Goal: Information Seeking & Learning: Learn about a topic

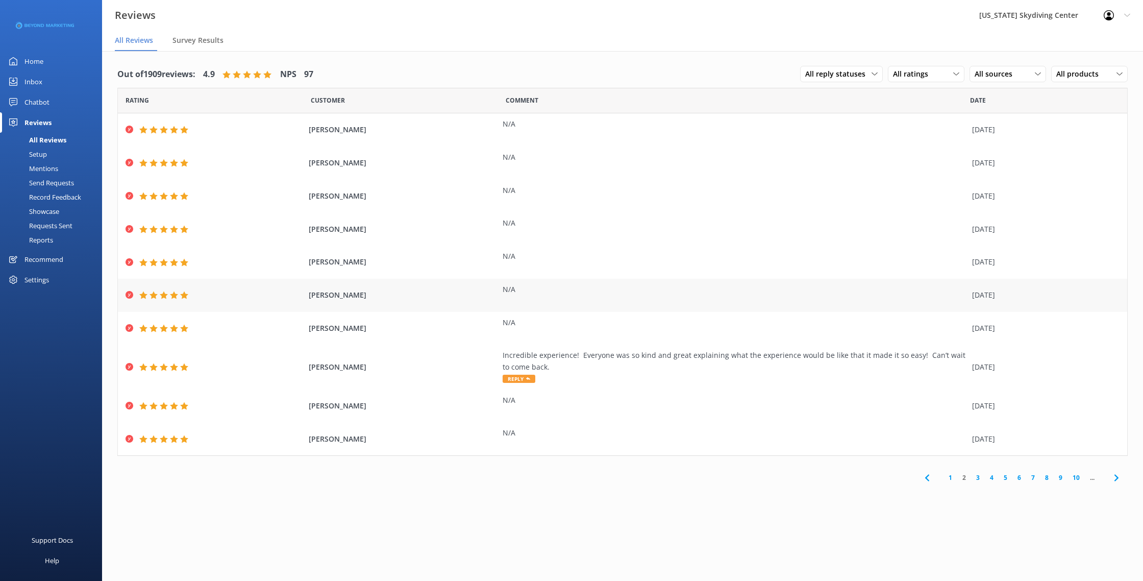
scroll to position [20, 0]
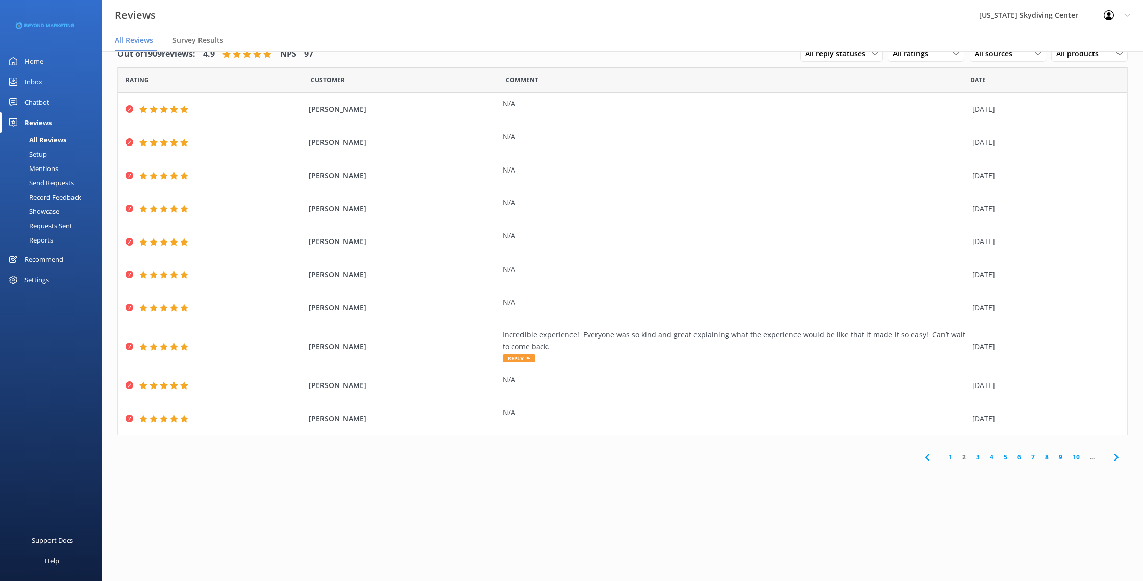
click at [976, 456] on link "3" at bounding box center [978, 457] width 14 height 10
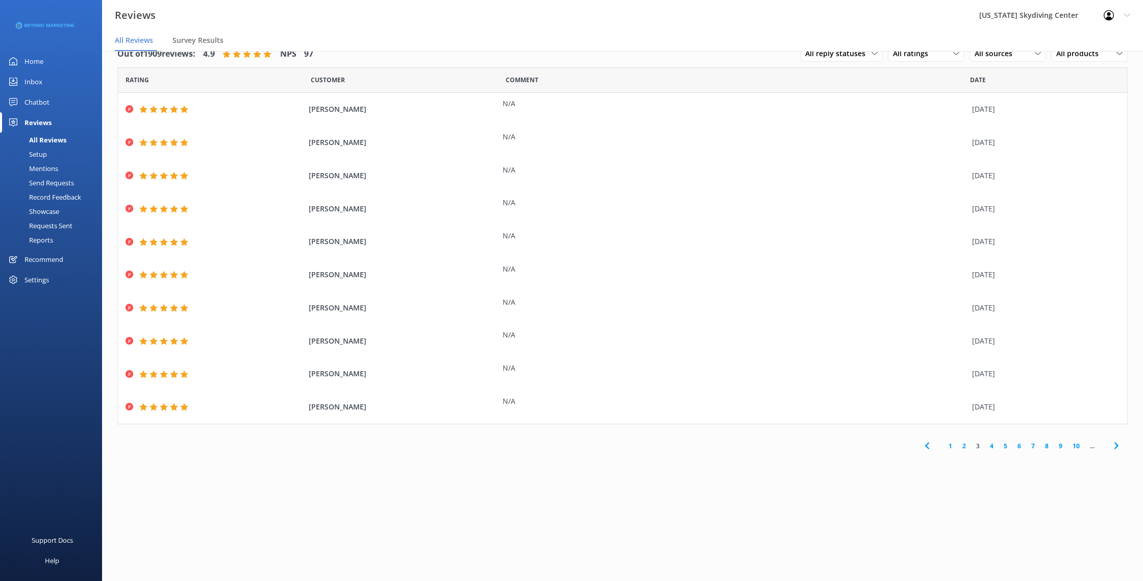
click at [993, 447] on link "4" at bounding box center [992, 446] width 14 height 10
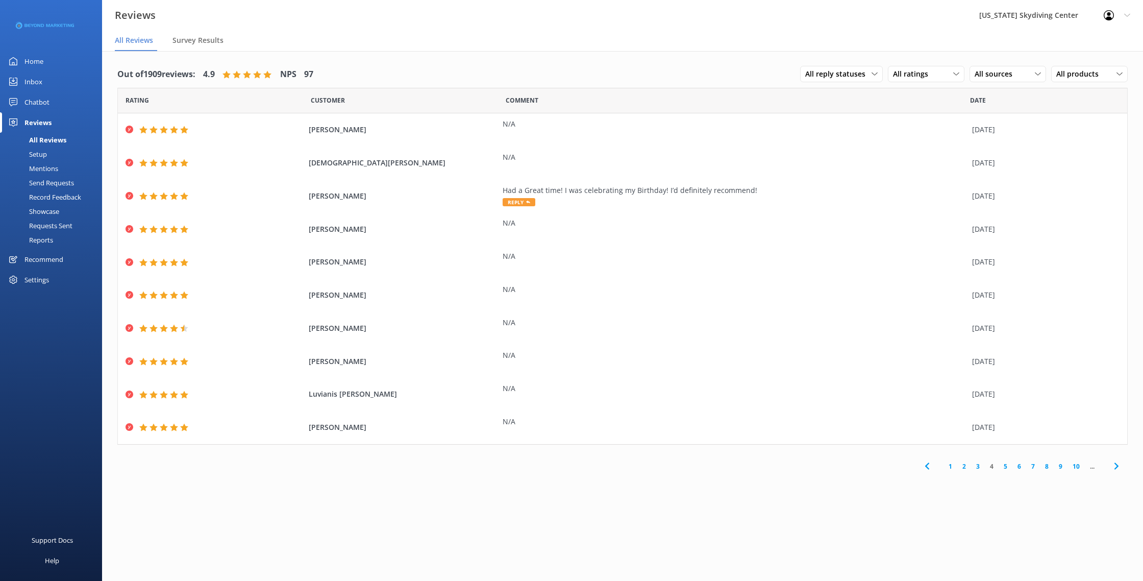
click at [1002, 469] on link "5" at bounding box center [1006, 466] width 14 height 10
click at [926, 67] on div "All ratings All ratings Promoters Passives Detractors" at bounding box center [926, 74] width 77 height 16
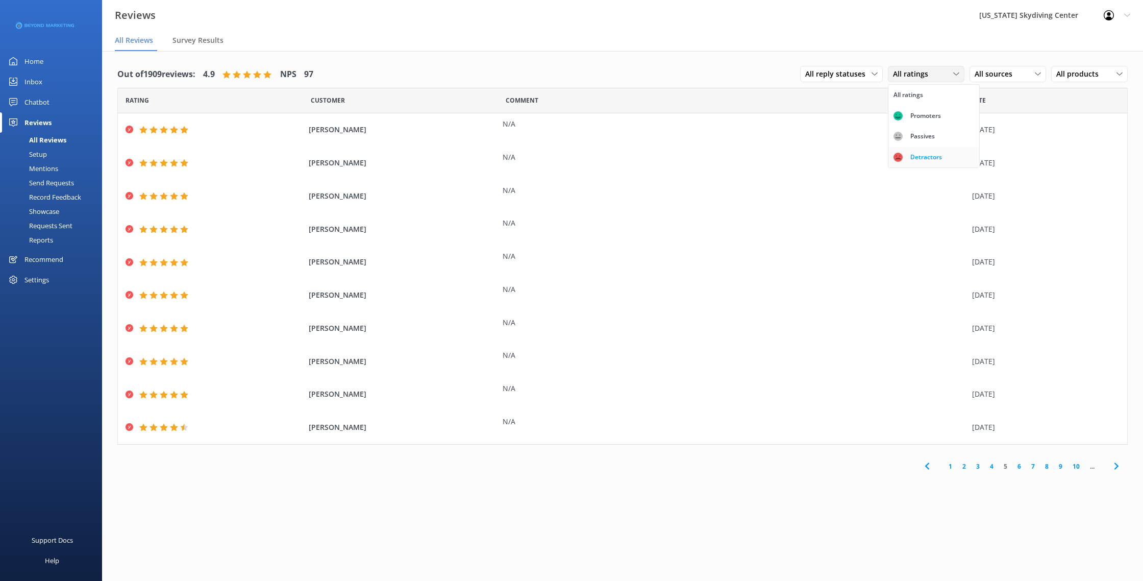
click at [914, 150] on link "Detractors" at bounding box center [934, 157] width 91 height 20
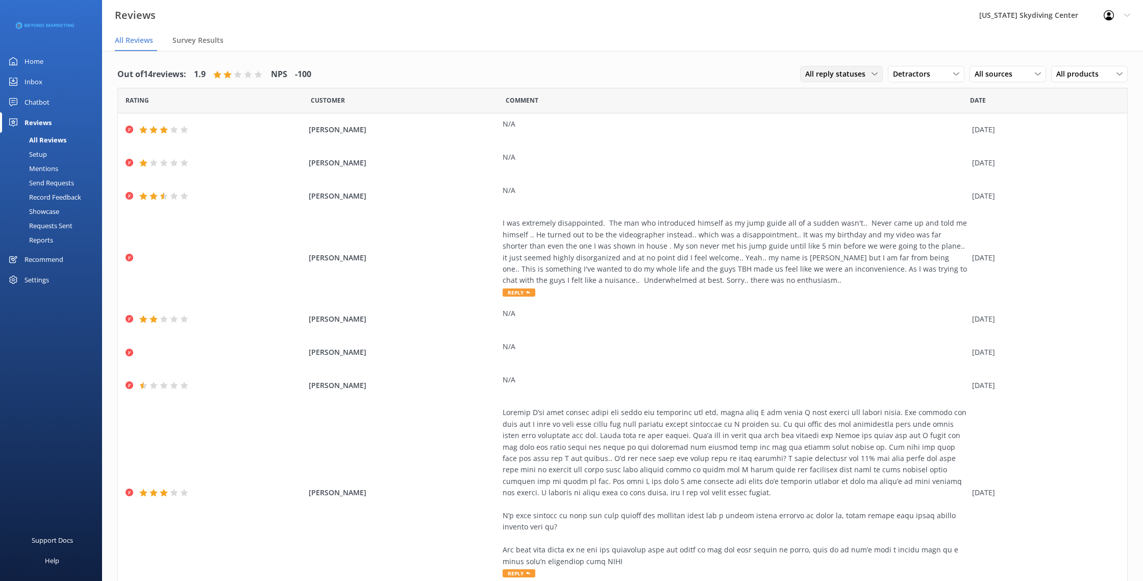
click at [835, 73] on span "All reply statuses" at bounding box center [838, 73] width 66 height 11
click at [926, 82] on div "Detractors All ratings Promoters Passives Detractors" at bounding box center [926, 74] width 77 height 16
click at [915, 136] on div "Passives" at bounding box center [923, 136] width 40 height 10
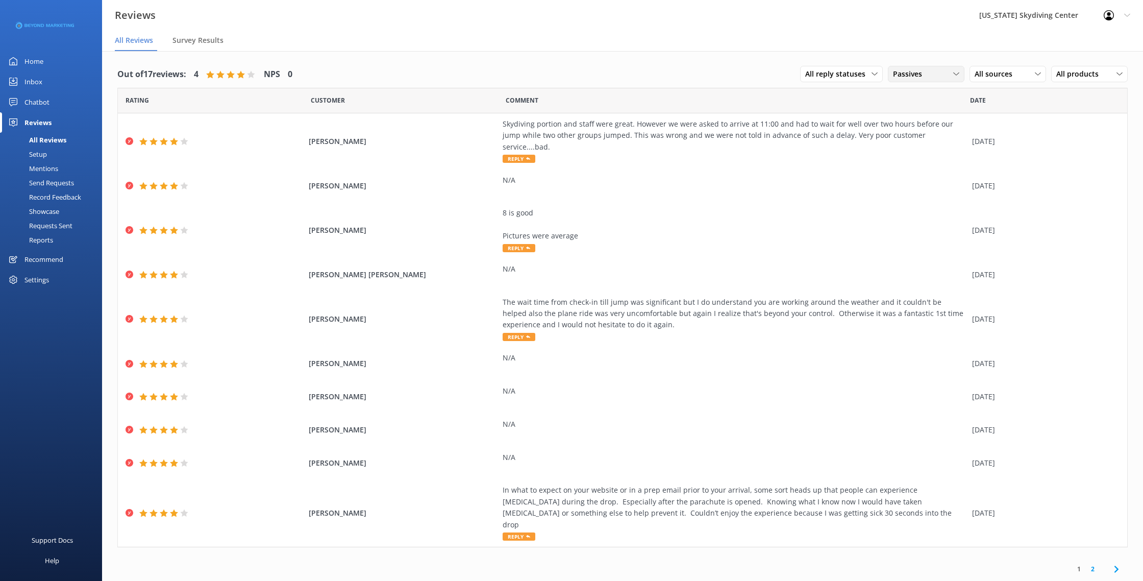
click at [920, 73] on span "Passives" at bounding box center [910, 73] width 35 height 11
click at [916, 91] on div "All ratings" at bounding box center [909, 95] width 30 height 10
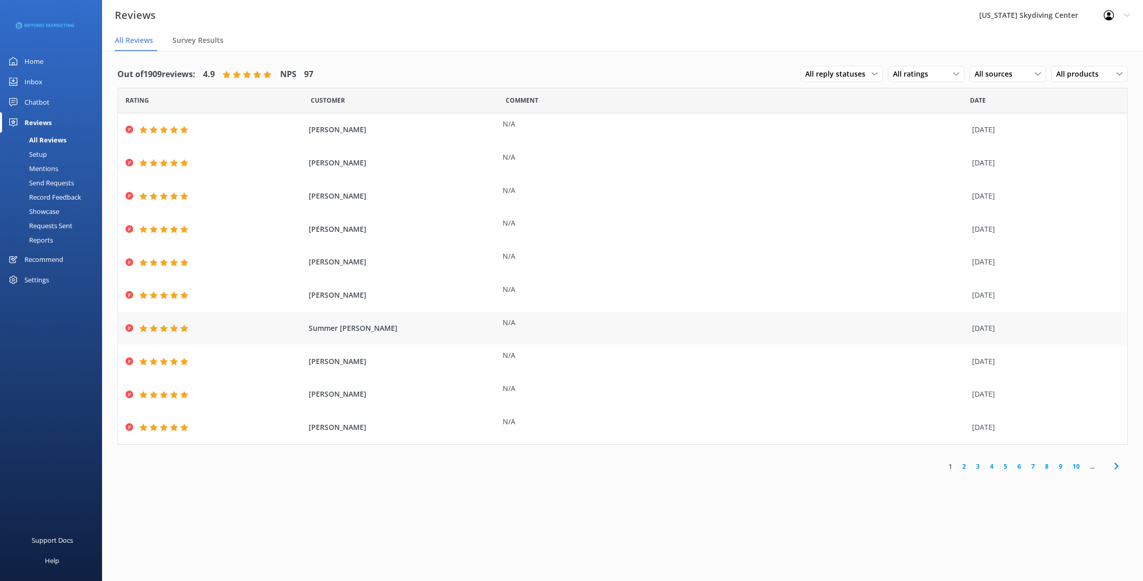
scroll to position [20, 0]
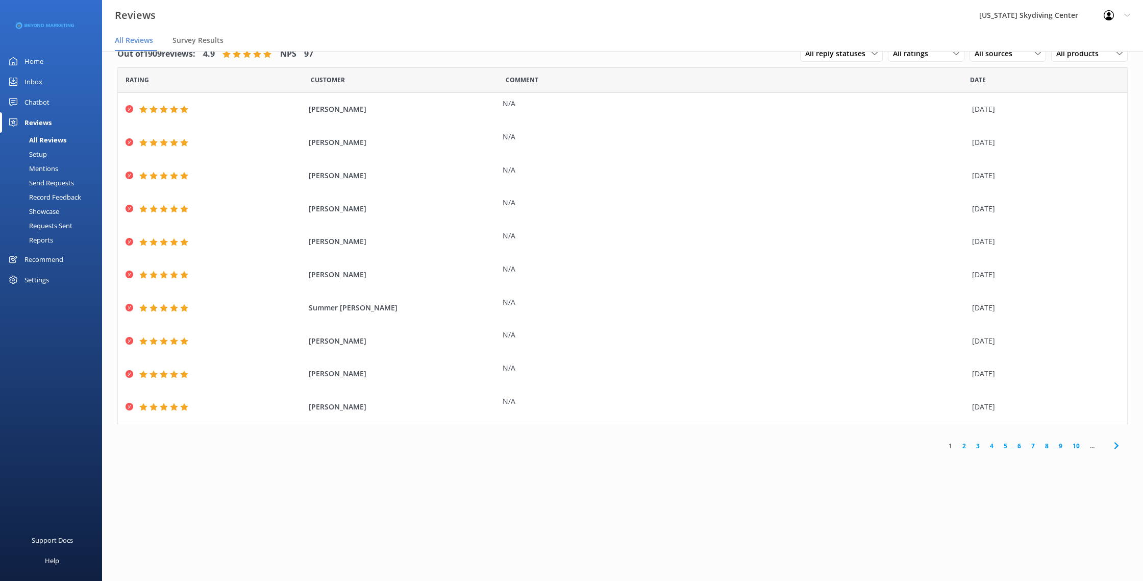
click at [1048, 447] on link "8" at bounding box center [1047, 446] width 14 height 10
click at [1013, 446] on link "9" at bounding box center [1009, 446] width 14 height 10
click at [1006, 449] on link "10" at bounding box center [1006, 446] width 17 height 10
click at [913, 448] on span "..." at bounding box center [918, 446] width 15 height 10
click at [918, 448] on span "..." at bounding box center [918, 446] width 15 height 10
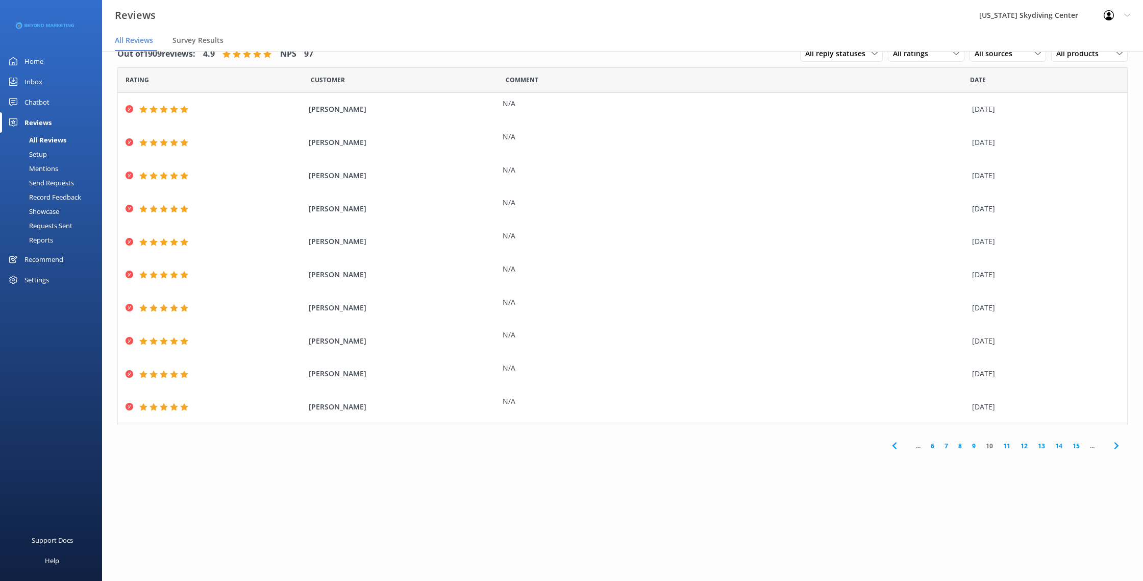
click at [897, 445] on icon at bounding box center [895, 445] width 12 height 12
click at [892, 442] on icon at bounding box center [898, 445] width 12 height 12
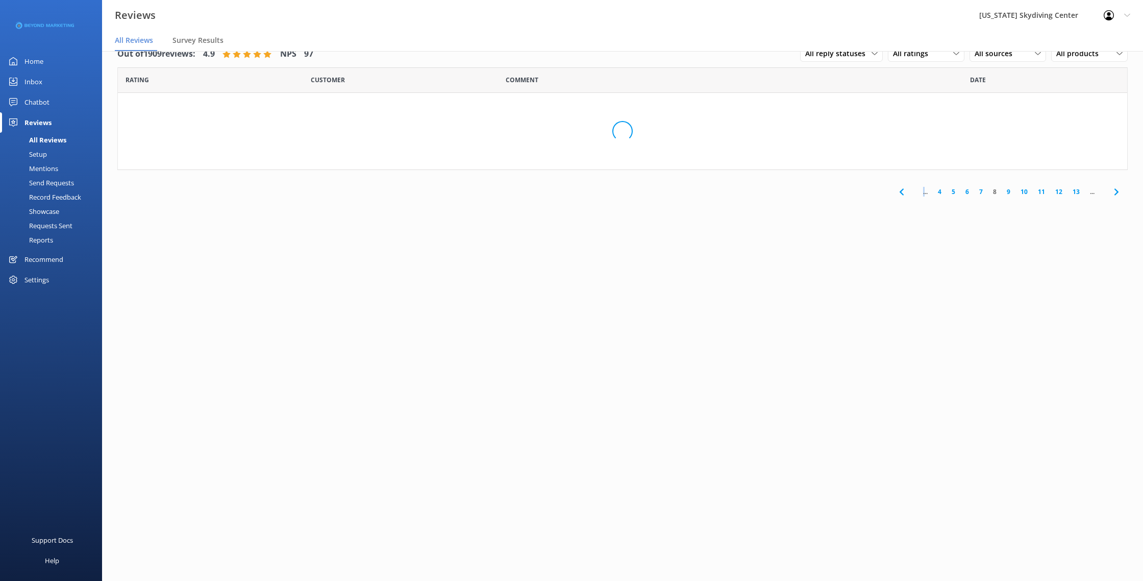
click at [892, 442] on div "Out of 1909 reviews: 4.9 NPS 97 All reply statuses All reply statuses Needs a r…" at bounding box center [622, 306] width 1041 height 550
click at [892, 203] on span at bounding box center [901, 191] width 23 height 23
click at [892, 442] on div "Out of 1909 reviews: 4.9 NPS 97 All reply statuses All reply statuses Needs a r…" at bounding box center [622, 306] width 1041 height 550
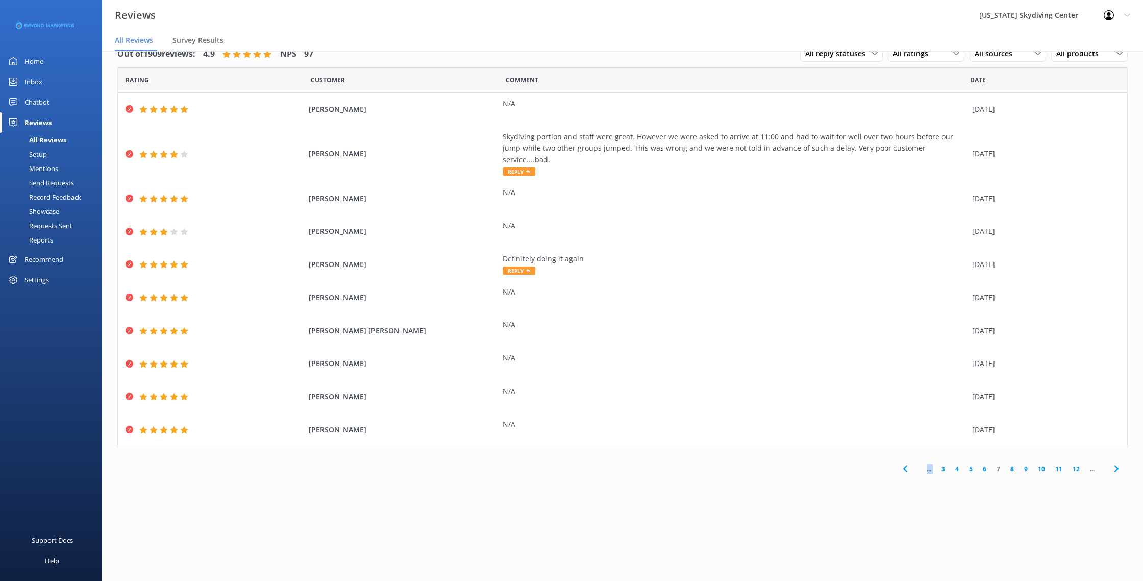
click at [944, 464] on link "3" at bounding box center [944, 469] width 14 height 10
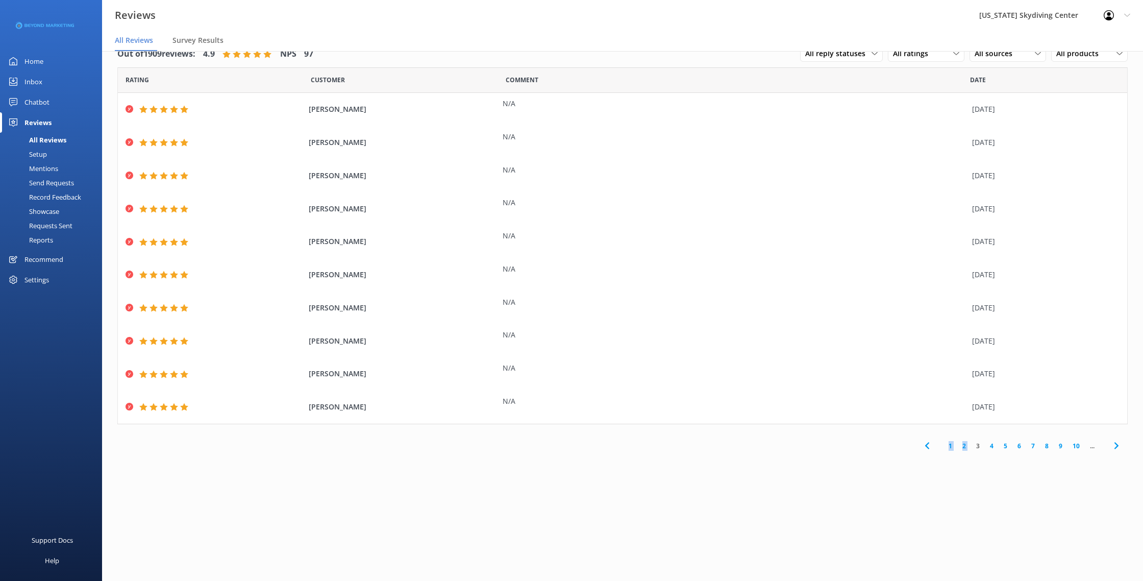
click at [947, 444] on link "1" at bounding box center [951, 446] width 14 height 10
